Goal: Information Seeking & Learning: Get advice/opinions

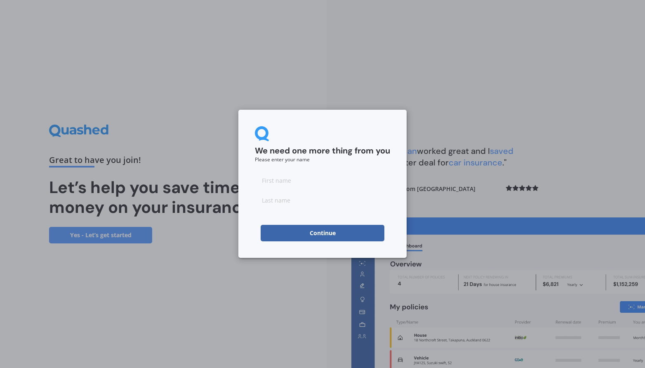
click at [280, 179] on input at bounding box center [322, 180] width 135 height 17
type input "[PERSON_NAME]"
click at [306, 198] on input at bounding box center [322, 200] width 135 height 17
type input "[PERSON_NAME]"
click at [319, 236] on button "Continue" at bounding box center [323, 233] width 124 height 17
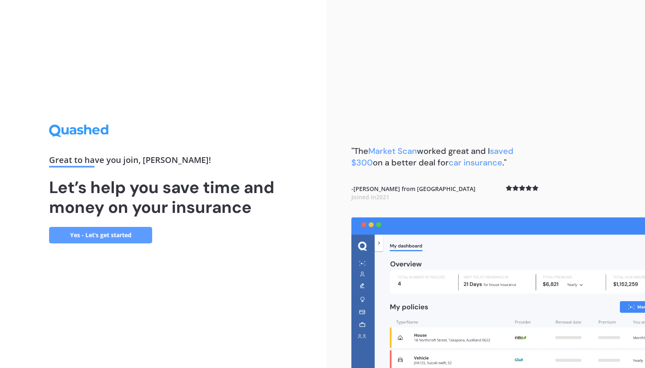
click at [442, 101] on div ""The Market Scan worked great and I saved $300 on a better deal for car insuran…" at bounding box center [486, 184] width 319 height 368
click at [220, 123] on div "Great to have you join , [PERSON_NAME] ! Let’s help you save time and money on …" at bounding box center [163, 184] width 327 height 368
click at [92, 234] on link "Yes - Let’s get started" at bounding box center [100, 235] width 103 height 17
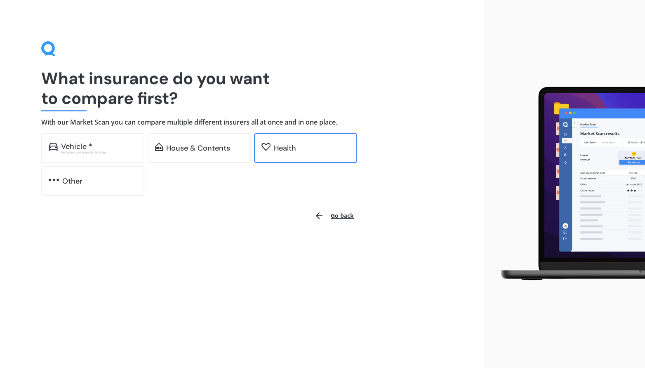
click at [283, 152] on div "Health" at bounding box center [285, 148] width 22 height 8
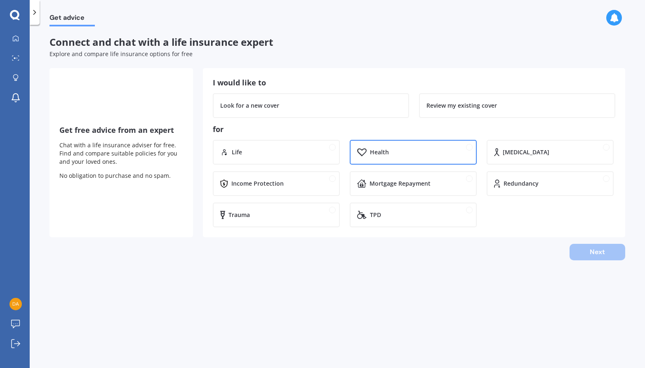
click at [404, 151] on div "Health" at bounding box center [420, 152] width 100 height 8
click at [594, 248] on div "Next" at bounding box center [338, 252] width 576 height 17
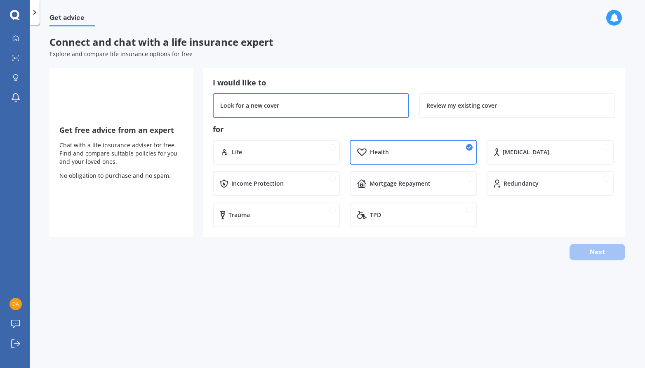
click at [299, 110] on div "Look for a new cover" at bounding box center [311, 105] width 196 height 25
click at [590, 249] on button "Next" at bounding box center [598, 252] width 56 height 17
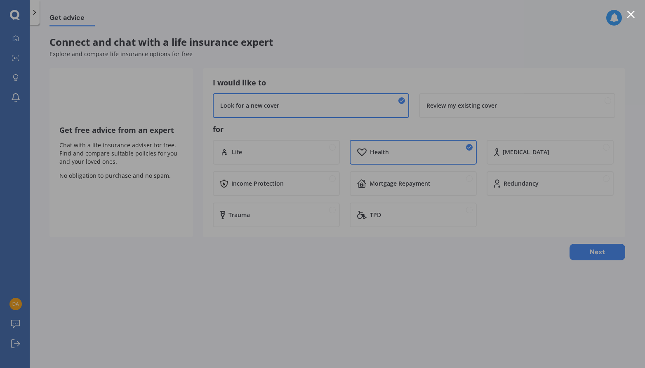
click at [482, 20] on div at bounding box center [322, 184] width 645 height 368
